Goal: Information Seeking & Learning: Find specific fact

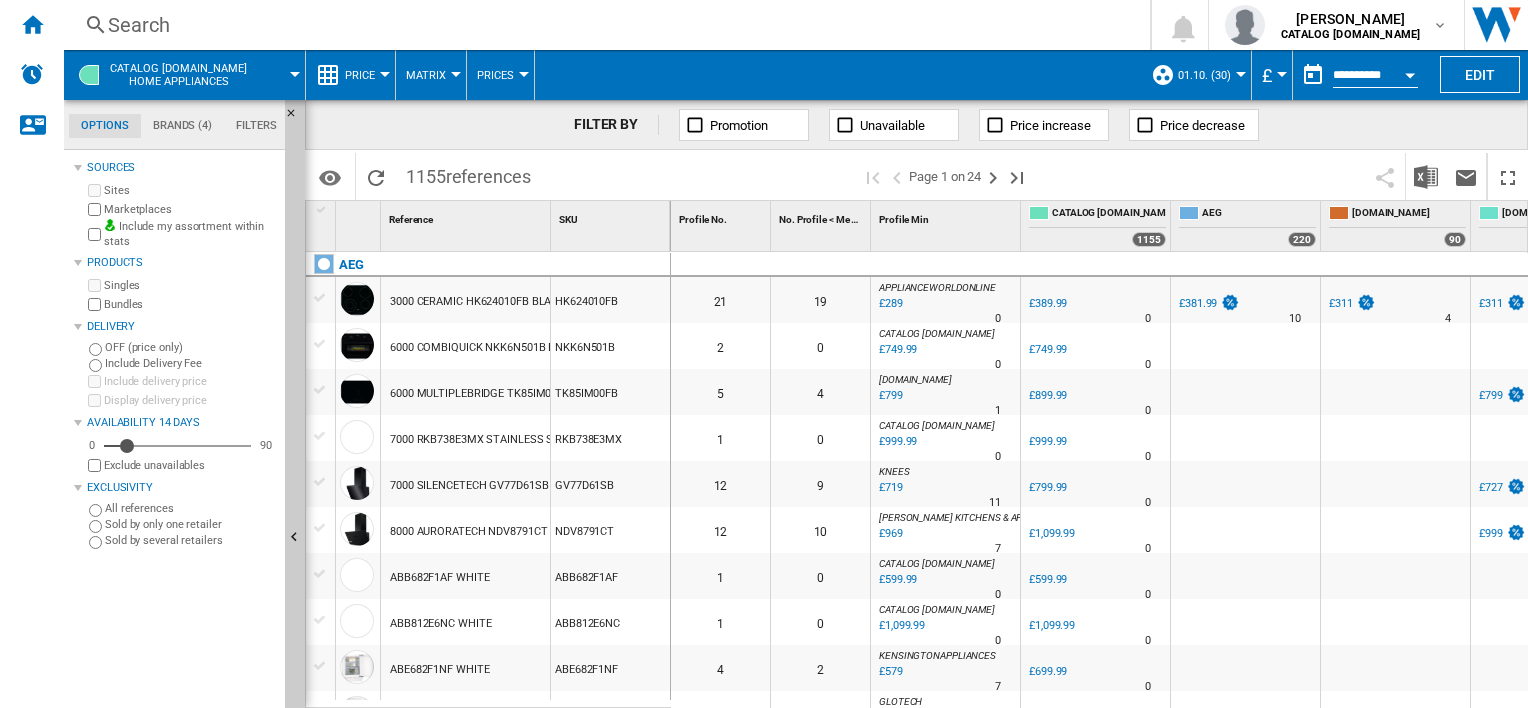
click at [709, 24] on div "Search" at bounding box center [603, 25] width 990 height 28
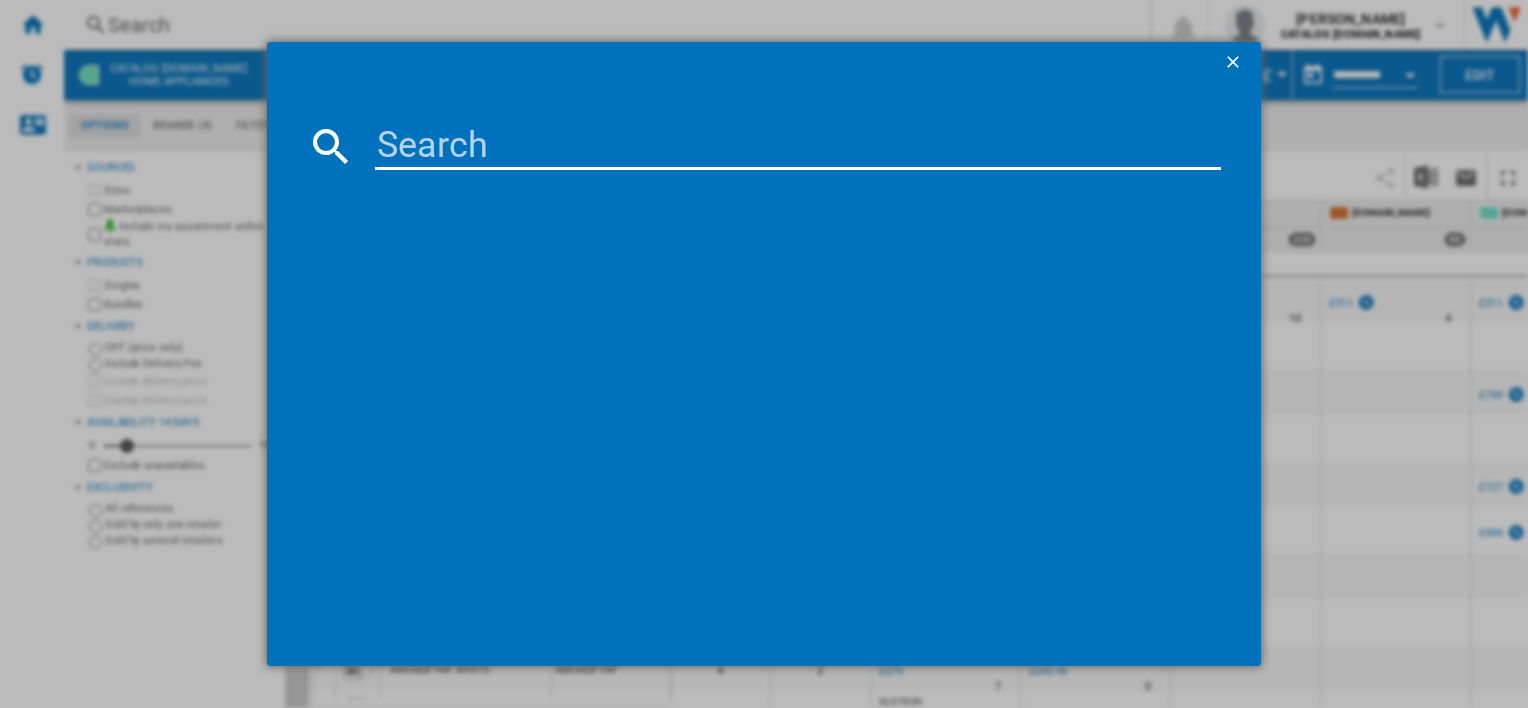
click at [607, 144] on input at bounding box center [797, 146] width 845 height 48
paste input "NSC8M191DS"
type input "NSC8M191DS"
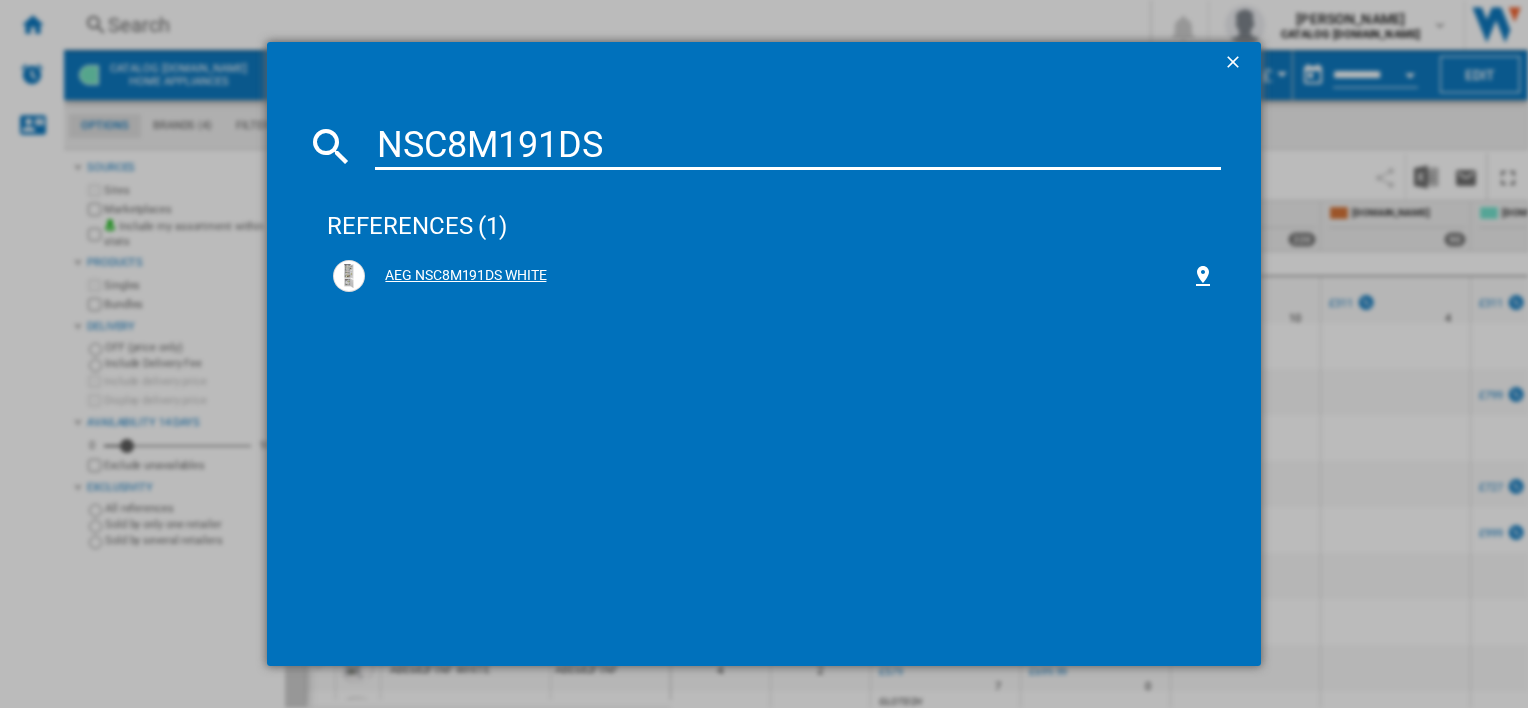
click at [467, 282] on div "AEG NSC8M191DS WHITE" at bounding box center [777, 276] width 825 height 20
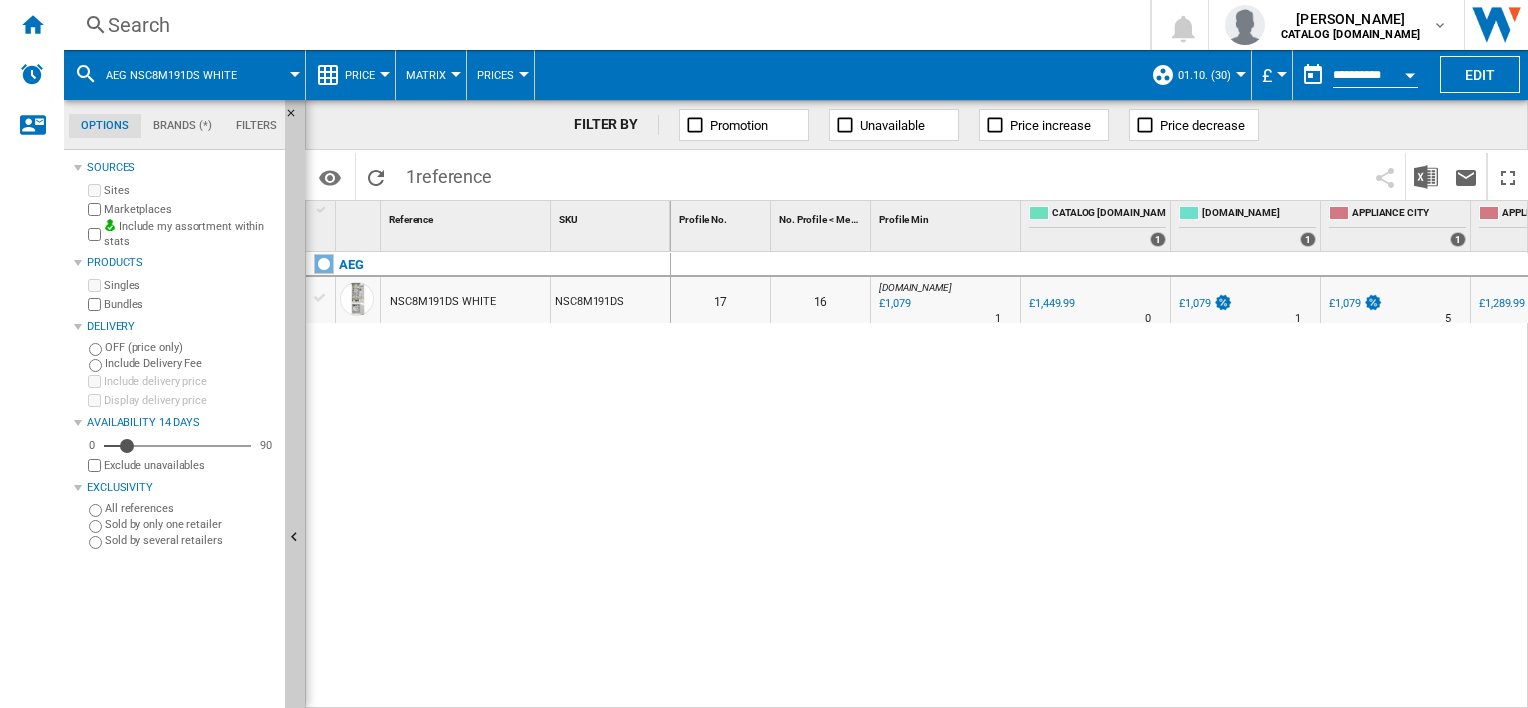
click at [361, 29] on div "Search" at bounding box center [603, 25] width 990 height 28
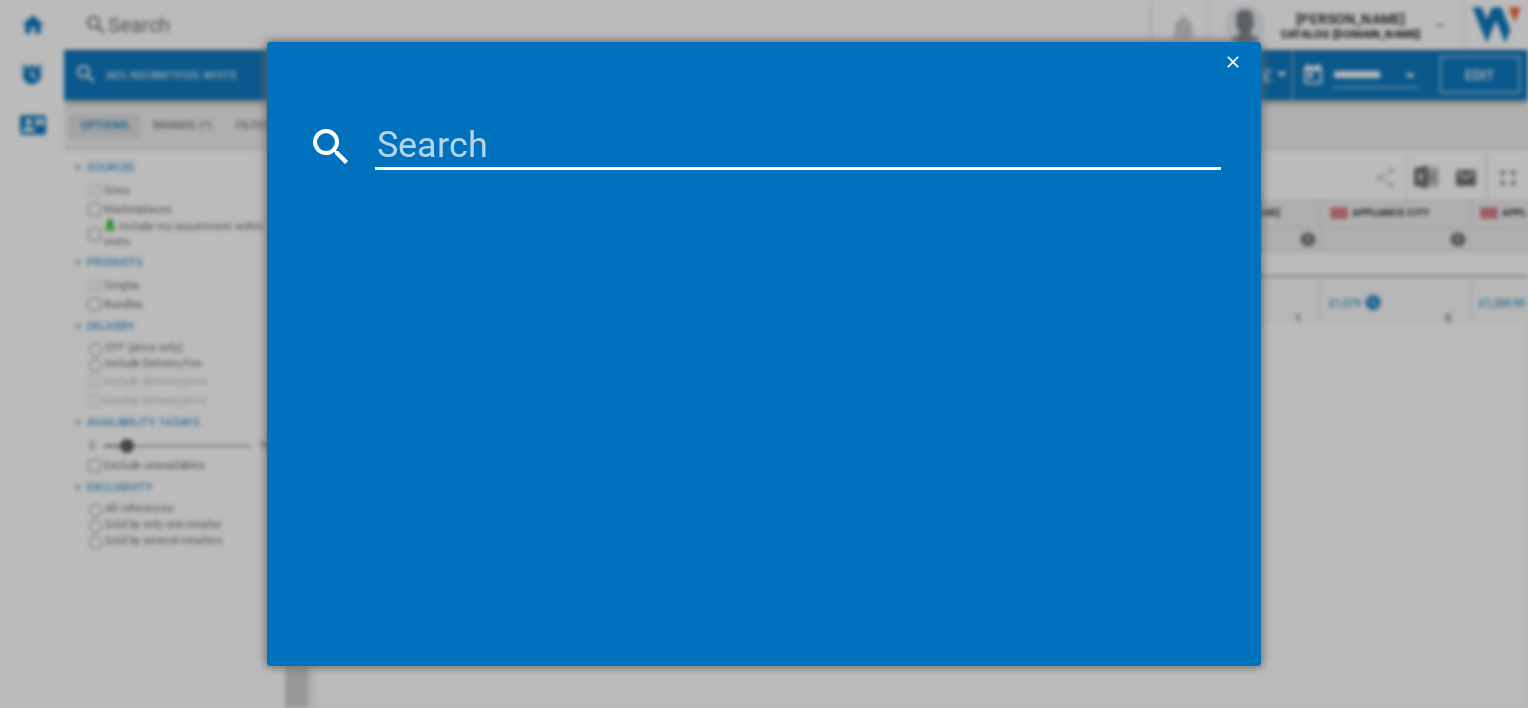
click at [479, 144] on input at bounding box center [797, 146] width 845 height 48
type input "CIS6743ECM"
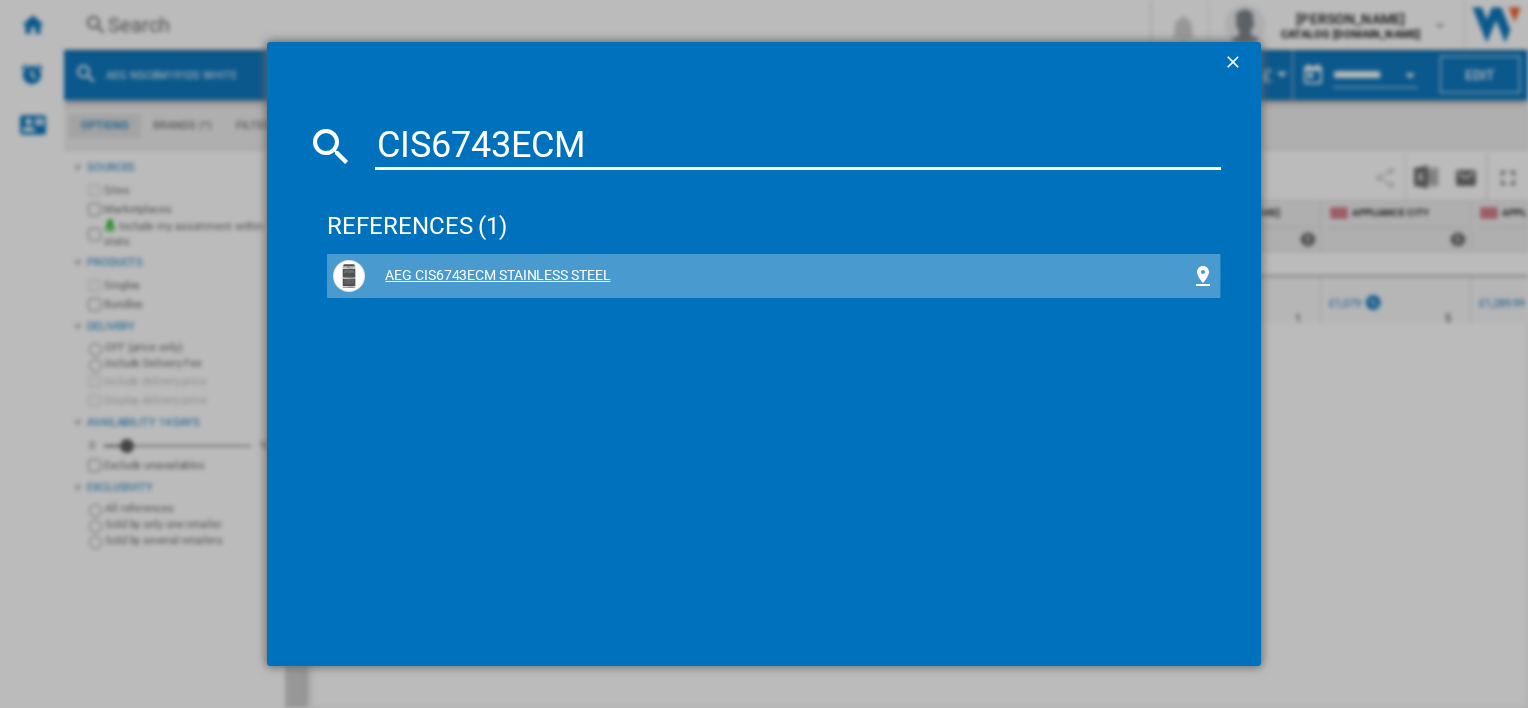
click at [444, 277] on div "AEG CIS6743ECM STAINLESS STEEL" at bounding box center [777, 276] width 825 height 20
